Goal: Information Seeking & Learning: Check status

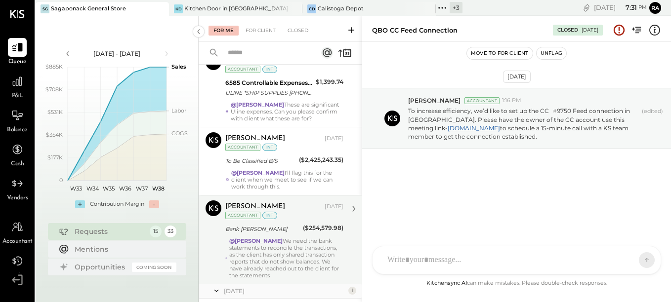
scroll to position [840, 0]
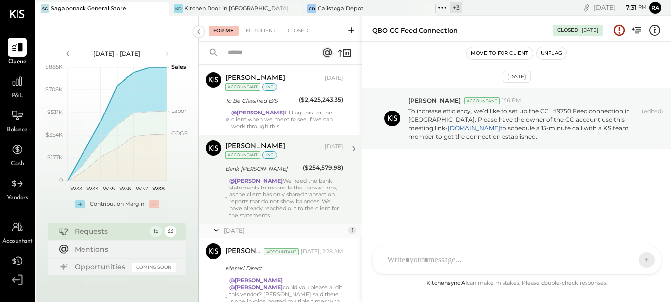
click at [282, 187] on div "@[PERSON_NAME] We need the bank statements to reconcile the transactions, as th…" at bounding box center [286, 198] width 114 height 42
